Goal: Task Accomplishment & Management: Manage account settings

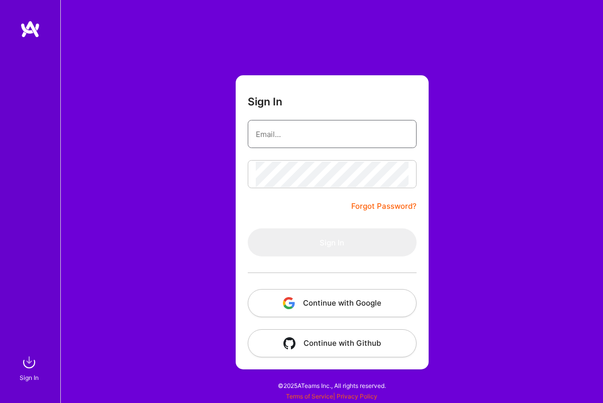
click at [273, 138] on input "email" at bounding box center [332, 135] width 153 height 26
type input "[PERSON_NAME][EMAIL_ADDRESS][PERSON_NAME][DOMAIN_NAME]"
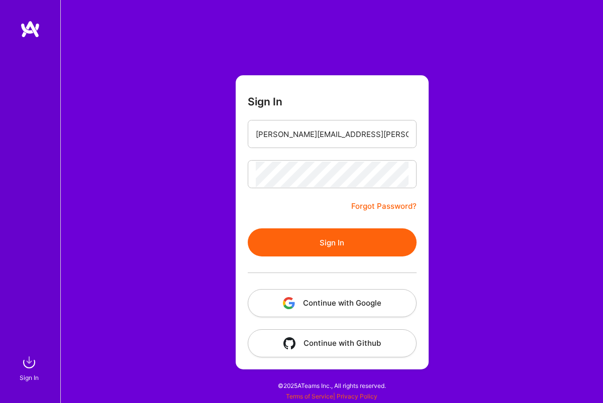
click at [360, 248] on button "Sign In" at bounding box center [332, 243] width 169 height 28
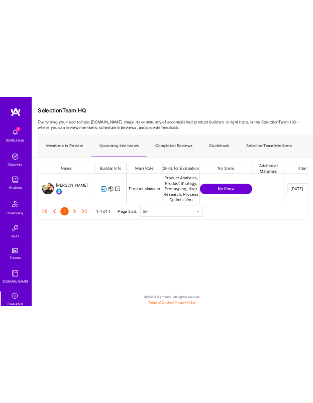
scroll to position [0, 3]
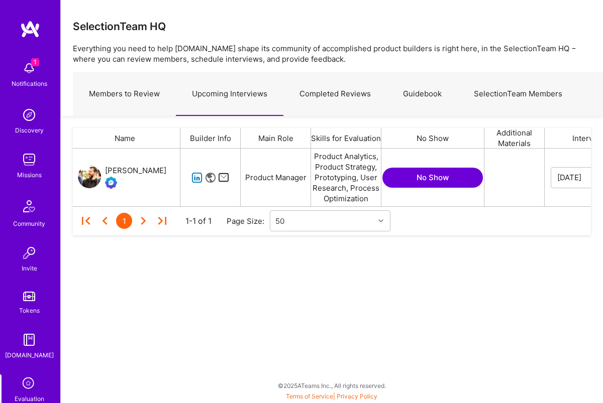
click at [198, 179] on icon "grid" at bounding box center [197, 178] width 12 height 12
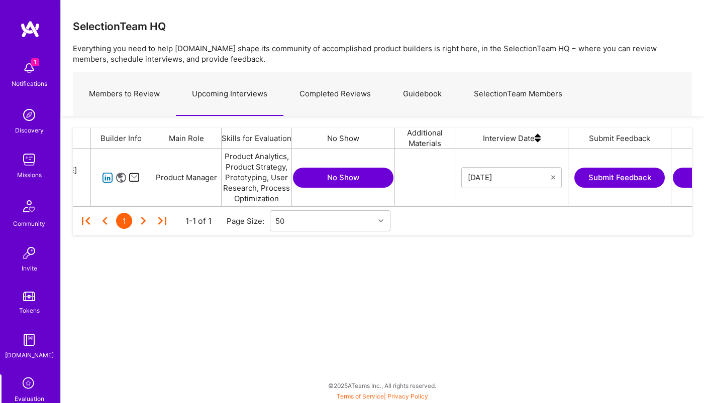
scroll to position [0, 182]
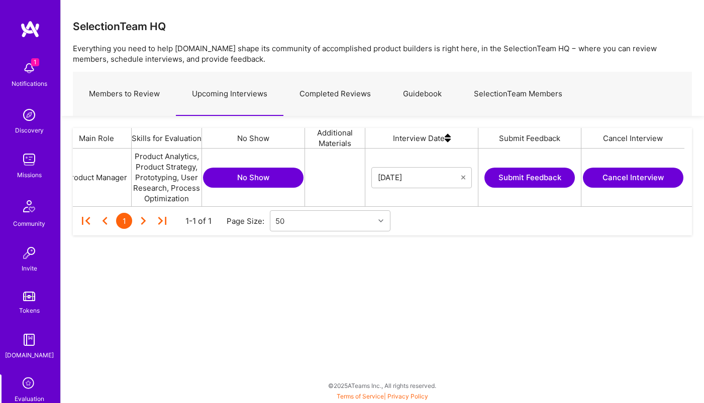
click at [602, 179] on button "Cancel Interview" at bounding box center [633, 178] width 100 height 20
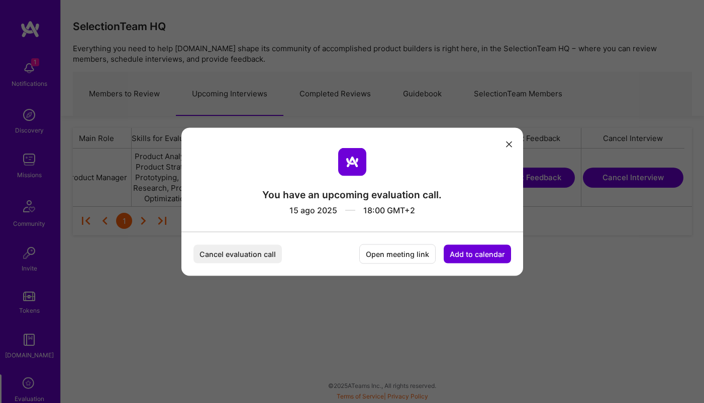
click at [237, 251] on button "Cancel evaluation call" at bounding box center [237, 254] width 88 height 19
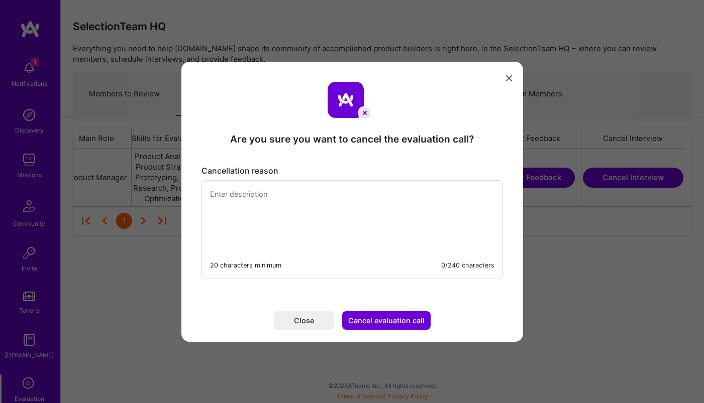
click at [259, 210] on textarea "modal" at bounding box center [352, 215] width 300 height 69
paste textarea "Sorry, I have a personal emergency and need to move the call."
click at [217, 195] on textarea "Sorry, I have a personal emergency and need to move the call." at bounding box center [352, 215] width 300 height 69
type textarea "Really sorry, I have a personal emergency and need to move the call."
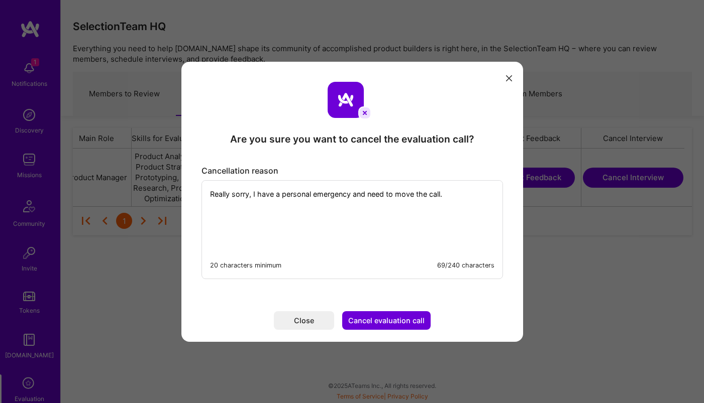
click at [367, 324] on button "Cancel evaluation call" at bounding box center [386, 320] width 88 height 19
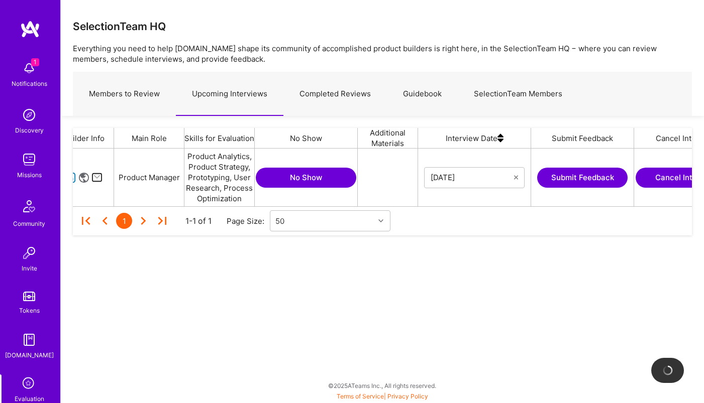
scroll to position [0, 0]
